Goal: Browse casually: Explore the website without a specific task or goal

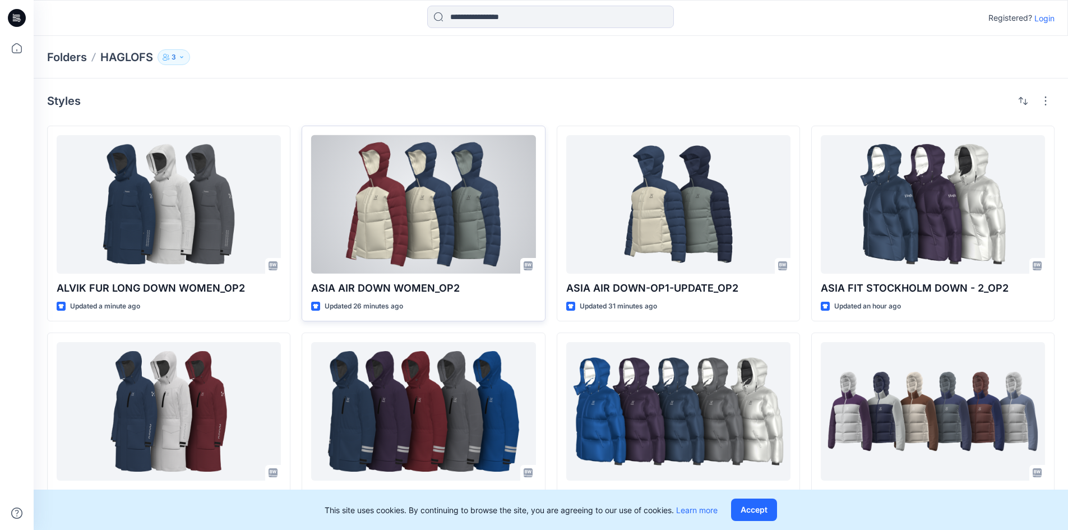
click at [272, 206] on div at bounding box center [423, 204] width 224 height 138
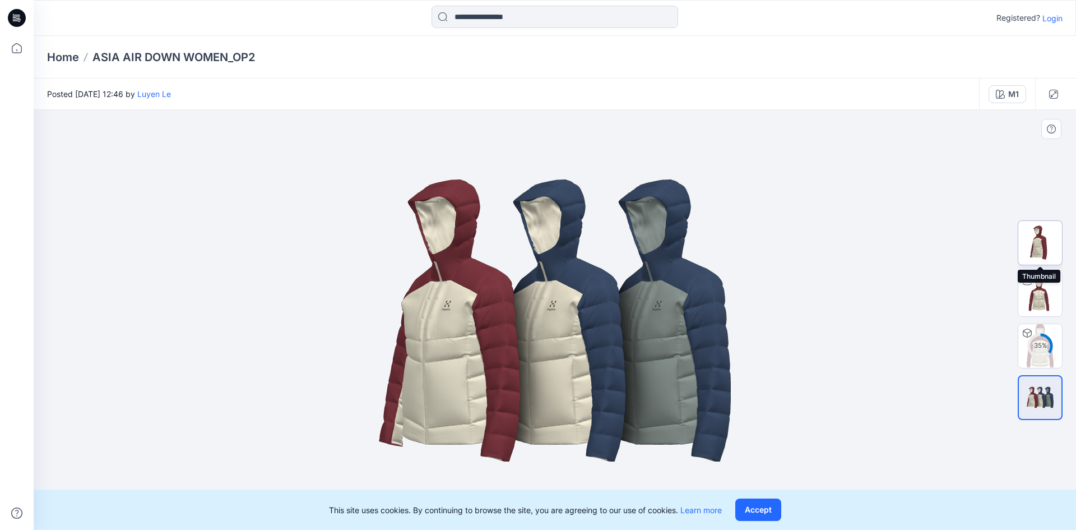
click at [272, 255] on img at bounding box center [1040, 243] width 44 height 44
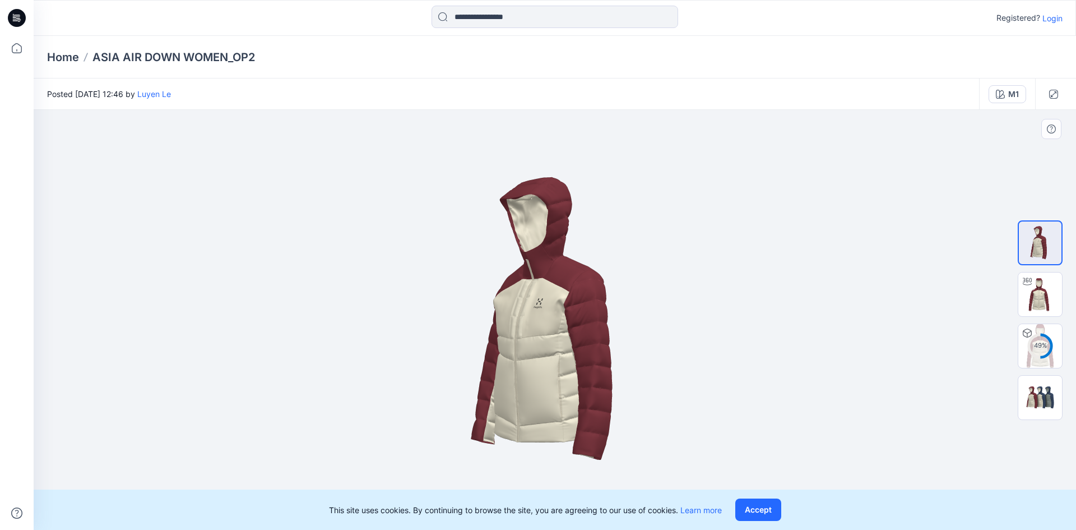
drag, startPoint x: 567, startPoint y: 358, endPoint x: 870, endPoint y: 340, distance: 303.7
click at [272, 359] on img at bounding box center [555, 320] width 364 height 364
click at [272, 294] on img at bounding box center [1040, 294] width 44 height 44
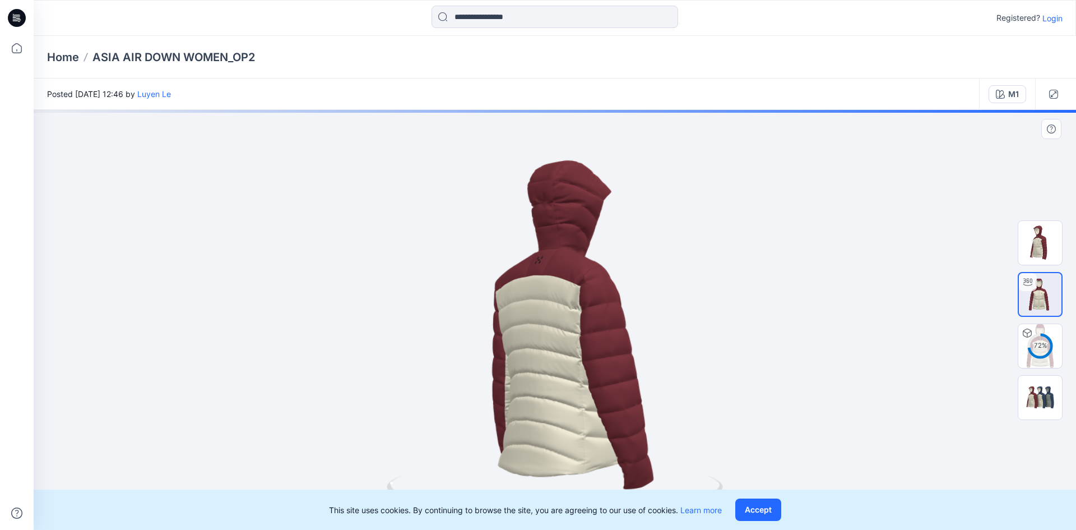
drag, startPoint x: 530, startPoint y: 378, endPoint x: 647, endPoint y: 369, distance: 117.0
click at [272, 369] on div at bounding box center [555, 320] width 1042 height 420
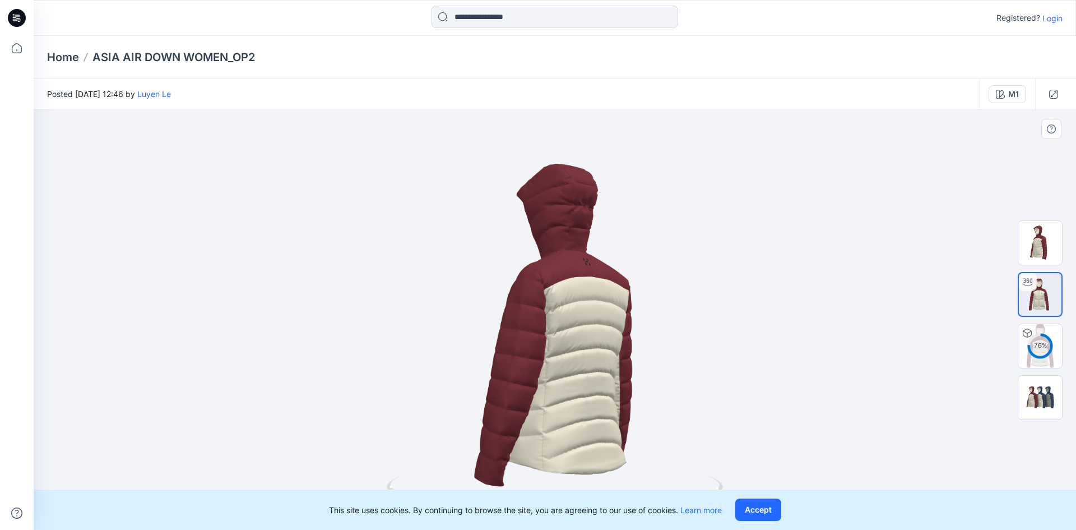
drag, startPoint x: 571, startPoint y: 384, endPoint x: 596, endPoint y: 360, distance: 34.5
click at [272, 360] on div at bounding box center [555, 320] width 1042 height 420
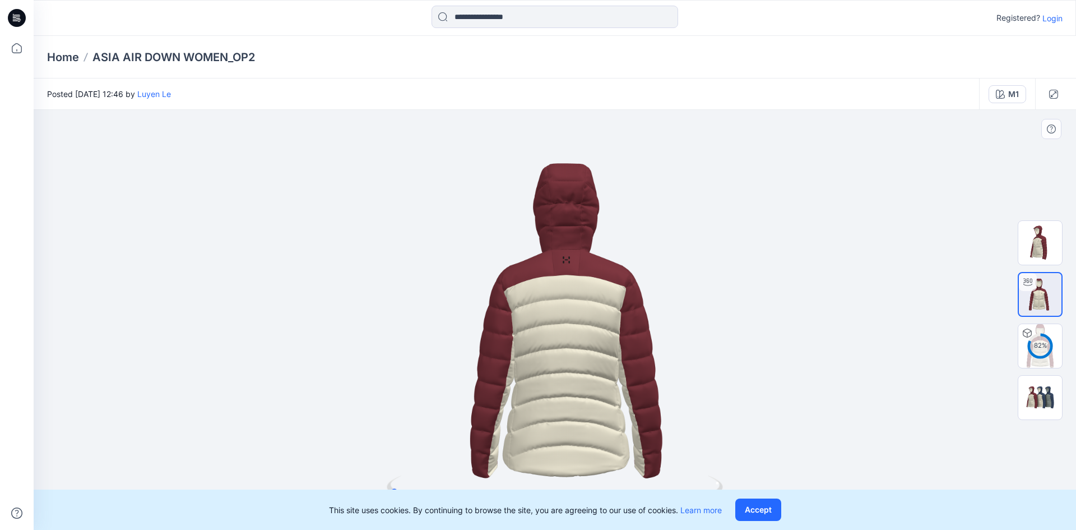
drag, startPoint x: 582, startPoint y: 360, endPoint x: 582, endPoint y: 276, distance: 84.1
click at [272, 276] on div at bounding box center [555, 320] width 1042 height 420
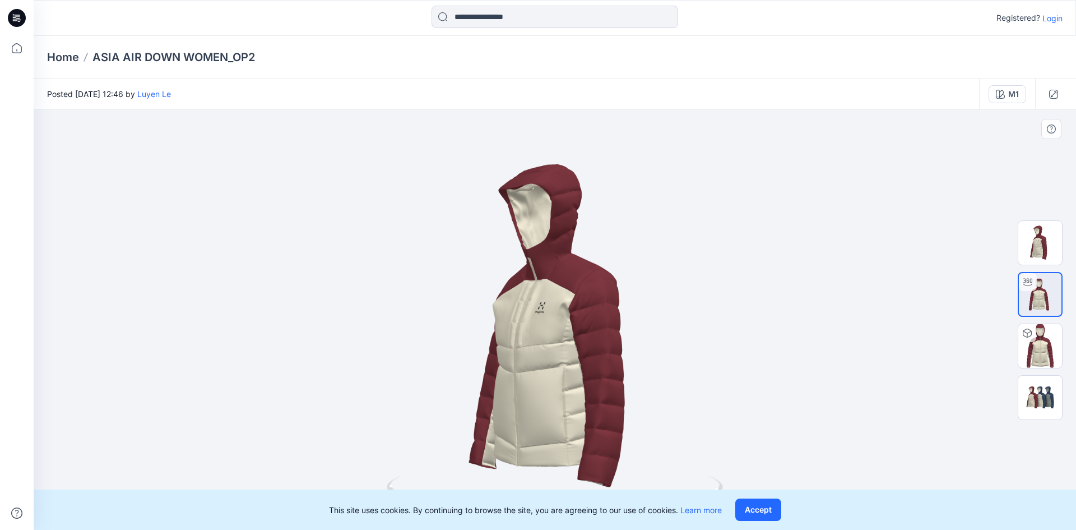
drag, startPoint x: 532, startPoint y: 383, endPoint x: 667, endPoint y: 383, distance: 135.1
click at [272, 379] on div at bounding box center [555, 320] width 1042 height 420
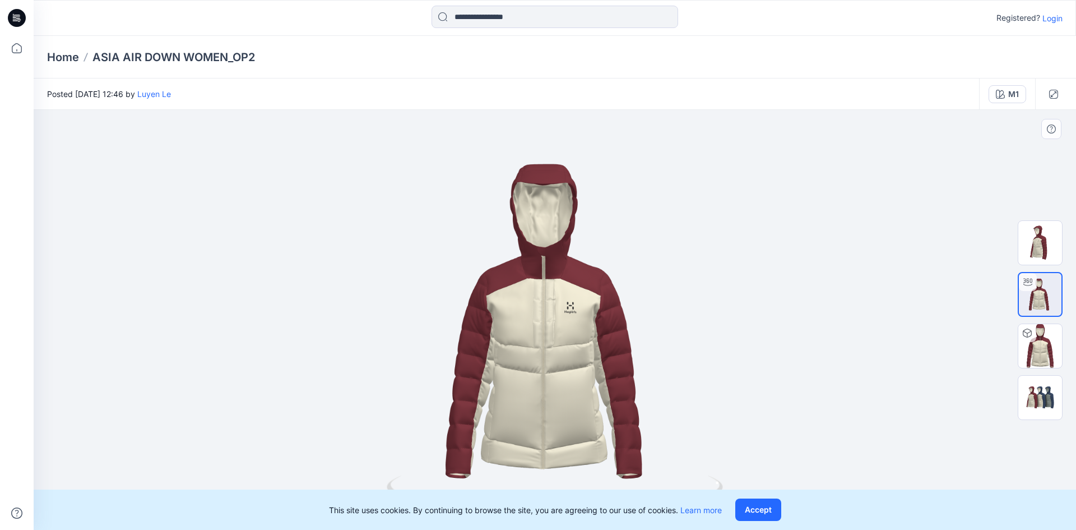
drag, startPoint x: 564, startPoint y: 384, endPoint x: 594, endPoint y: 384, distance: 29.7
click at [272, 379] on div at bounding box center [555, 320] width 1042 height 420
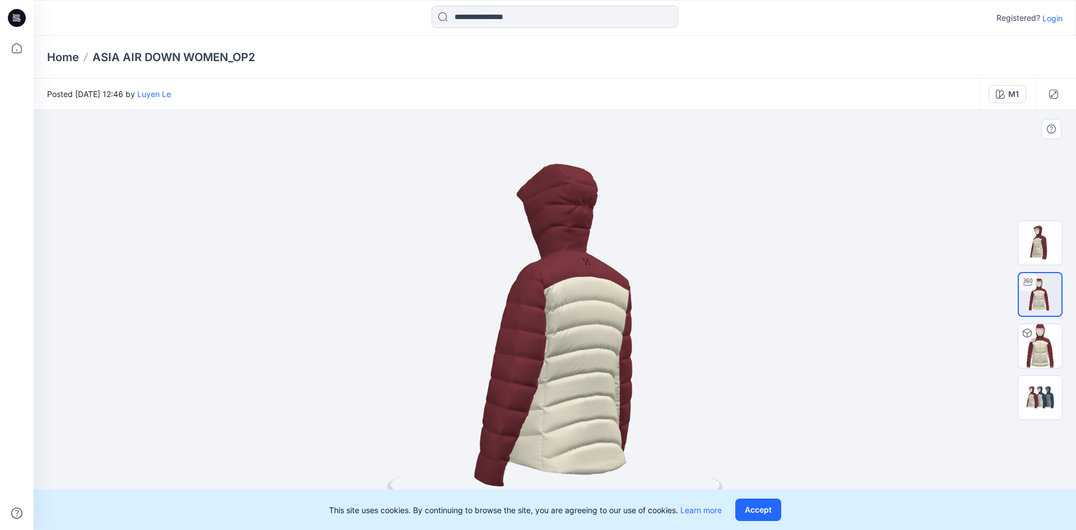
drag, startPoint x: 531, startPoint y: 383, endPoint x: 680, endPoint y: 385, distance: 149.6
click at [272, 379] on div at bounding box center [555, 320] width 1042 height 420
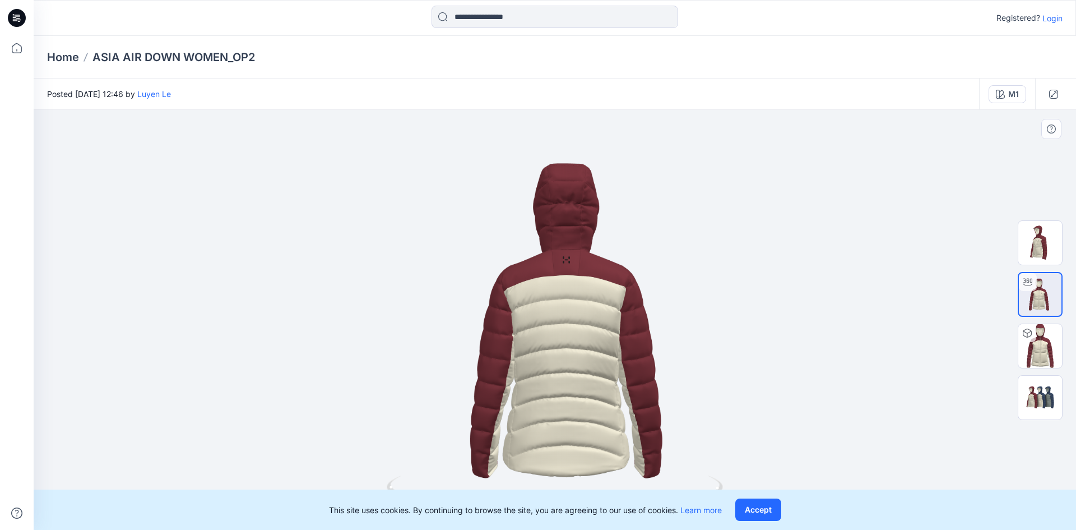
drag, startPoint x: 606, startPoint y: 385, endPoint x: 565, endPoint y: 387, distance: 40.9
click at [272, 379] on div at bounding box center [555, 320] width 1042 height 420
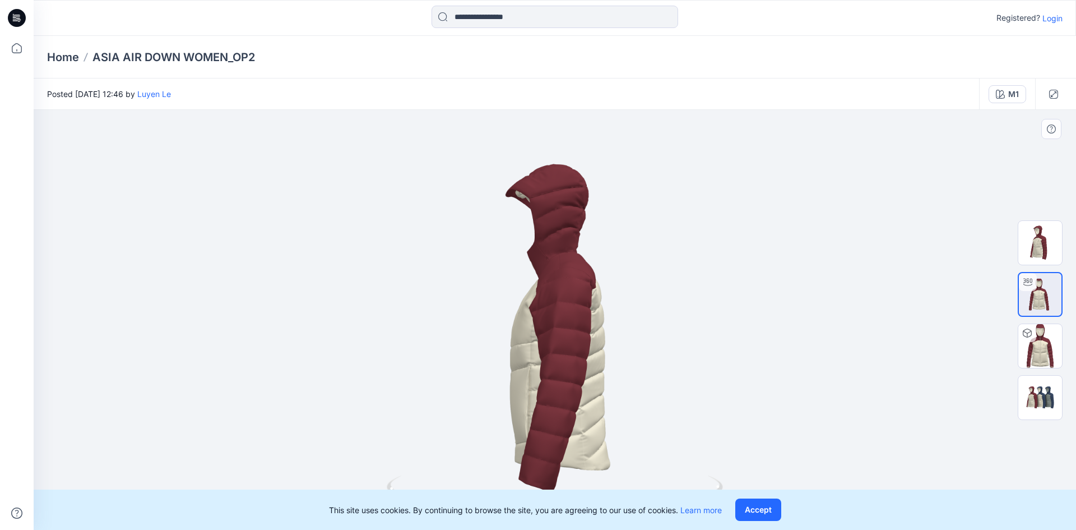
drag, startPoint x: 534, startPoint y: 386, endPoint x: 665, endPoint y: 386, distance: 130.6
click at [272, 379] on div at bounding box center [555, 320] width 1042 height 420
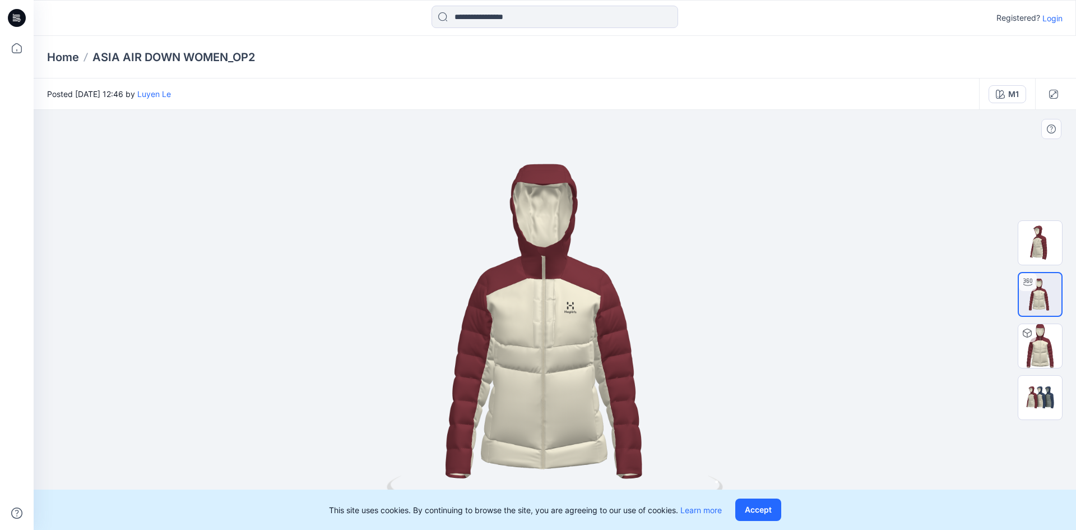
drag, startPoint x: 600, startPoint y: 388, endPoint x: 591, endPoint y: 388, distance: 8.4
click at [272, 379] on div at bounding box center [555, 320] width 1042 height 420
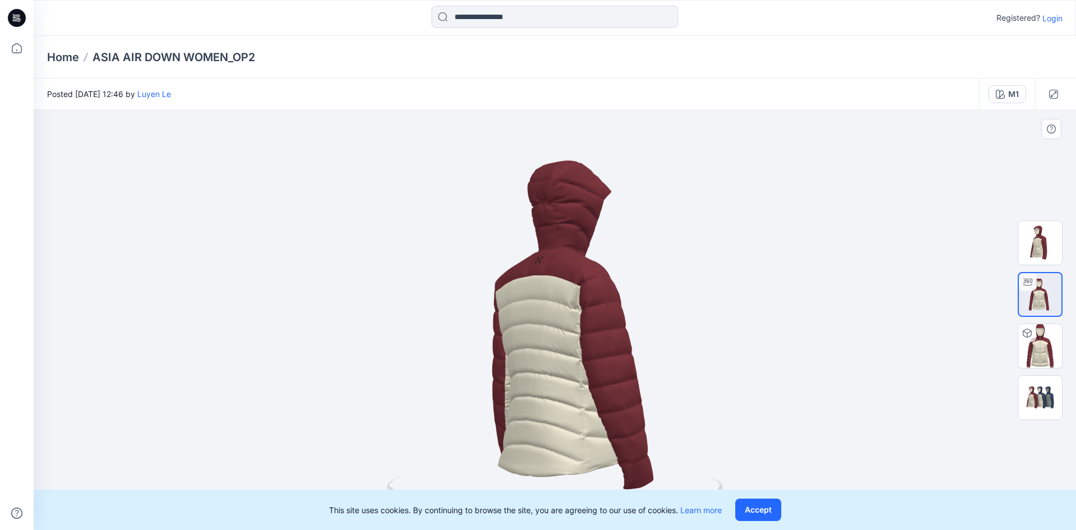
drag, startPoint x: 595, startPoint y: 378, endPoint x: 738, endPoint y: 367, distance: 143.3
click at [272, 367] on div at bounding box center [555, 320] width 1042 height 420
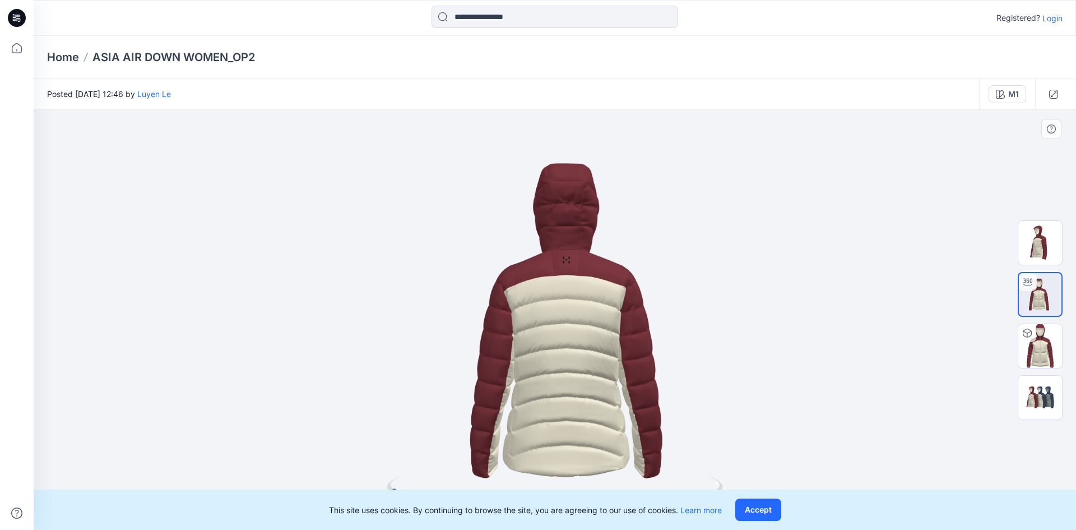
drag, startPoint x: 589, startPoint y: 382, endPoint x: 602, endPoint y: 379, distance: 13.1
click at [272, 379] on div at bounding box center [555, 320] width 1042 height 420
drag, startPoint x: 565, startPoint y: 382, endPoint x: 672, endPoint y: 379, distance: 107.1
click at [272, 379] on div at bounding box center [555, 320] width 1042 height 420
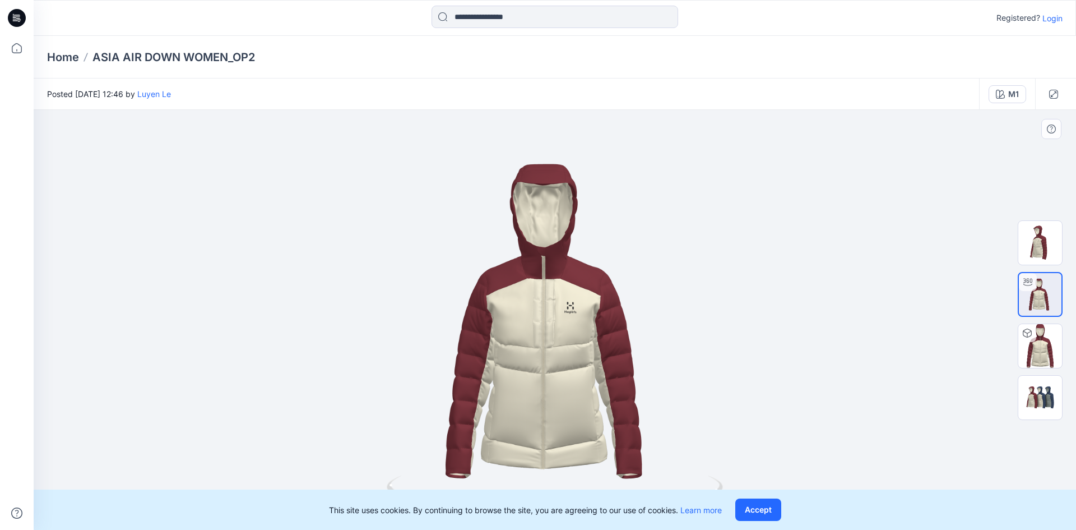
drag, startPoint x: 624, startPoint y: 379, endPoint x: 676, endPoint y: 379, distance: 52.7
click at [272, 379] on div at bounding box center [555, 320] width 1042 height 420
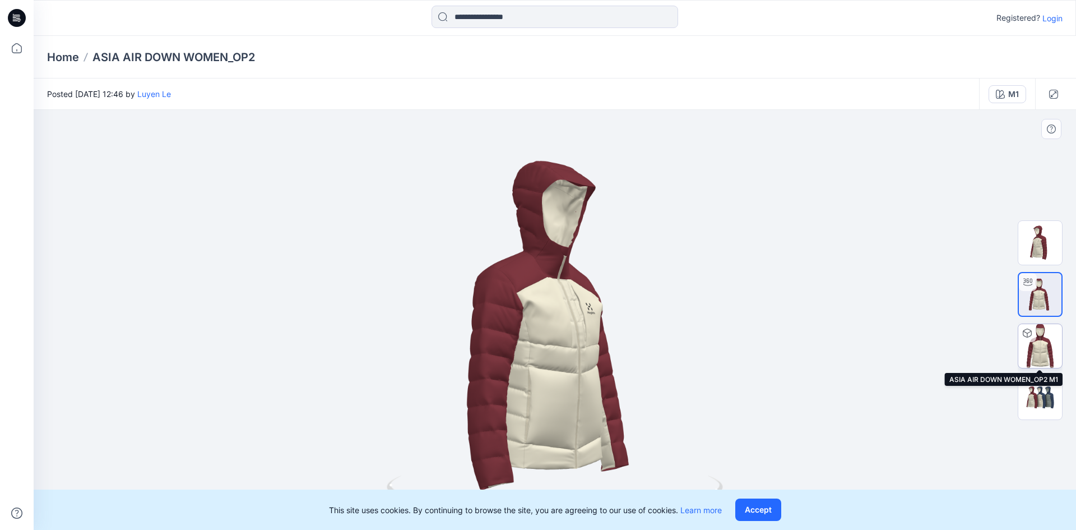
click at [272, 349] on img at bounding box center [1040, 346] width 44 height 44
